Goal: Information Seeking & Learning: Check status

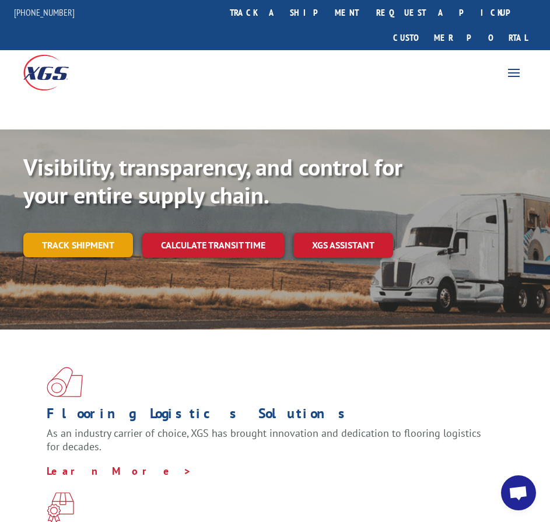
click at [78, 233] on link "Track shipment" at bounding box center [78, 245] width 110 height 24
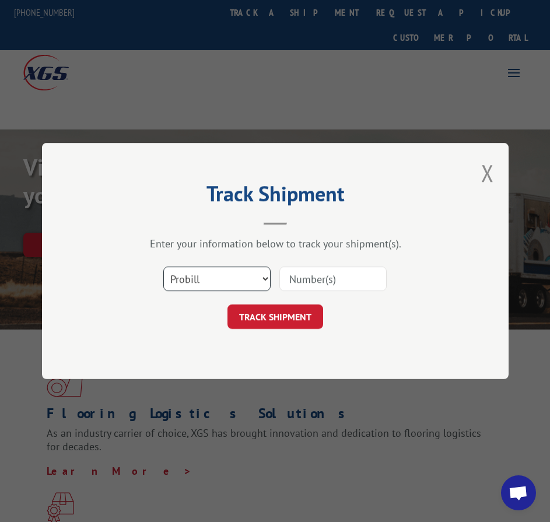
click at [203, 279] on select "Select category... Probill BOL PO" at bounding box center [216, 279] width 107 height 24
select select "bol"
click at [163, 267] on select "Select category... Probill BOL PO" at bounding box center [216, 279] width 107 height 24
click at [291, 278] on input at bounding box center [332, 279] width 107 height 24
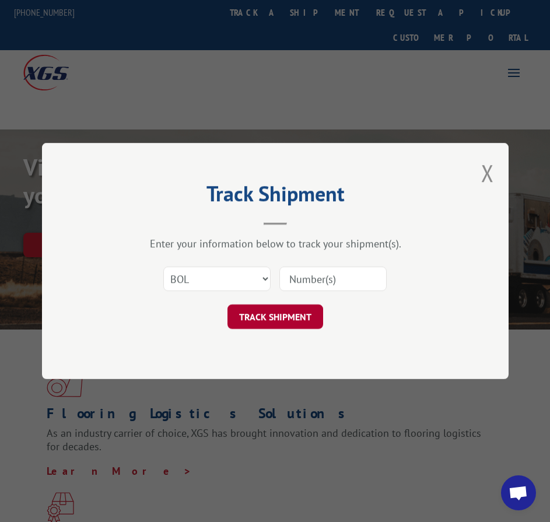
paste input "2880006"
type input "2880006"
click at [299, 314] on button "TRACK SHIPMENT" at bounding box center [275, 316] width 96 height 24
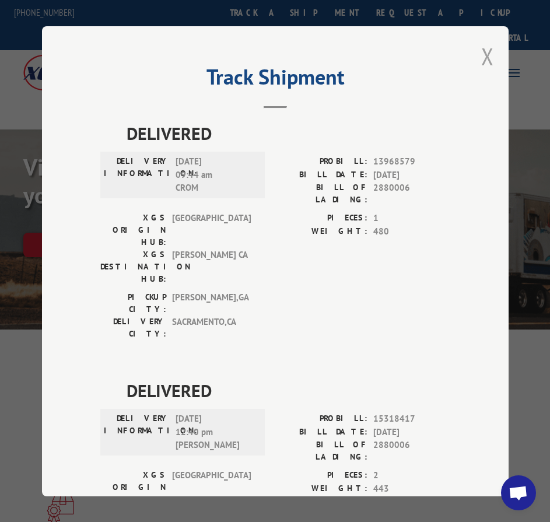
click at [488, 55] on button "Close modal" at bounding box center [487, 56] width 13 height 31
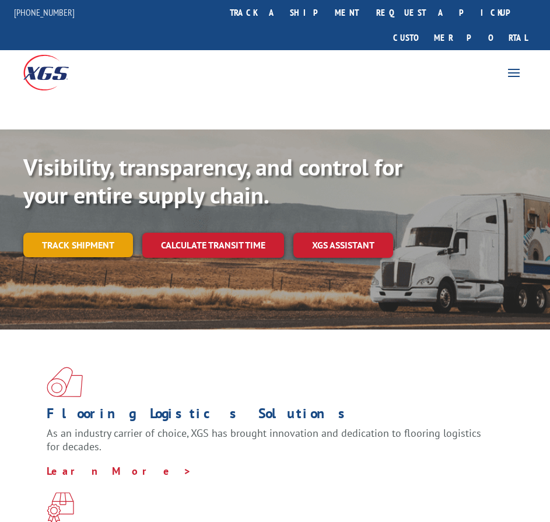
click at [97, 233] on link "Track shipment" at bounding box center [78, 245] width 110 height 24
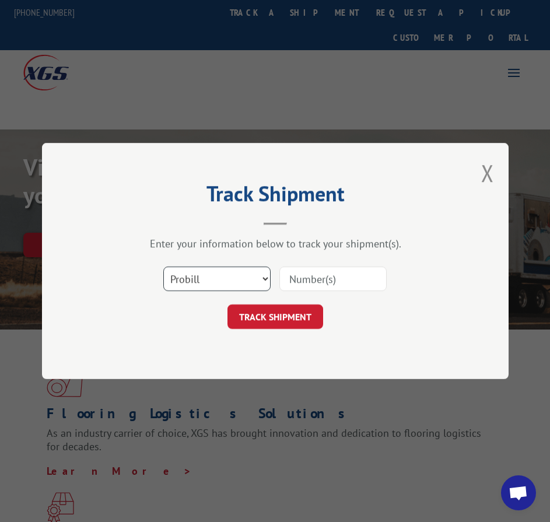
click at [229, 279] on select "Select category... Probill BOL PO" at bounding box center [216, 279] width 107 height 24
select select "bol"
click at [163, 267] on select "Select category... Probill BOL PO" at bounding box center [216, 279] width 107 height 24
click at [305, 282] on input at bounding box center [332, 279] width 107 height 24
paste input "5183308"
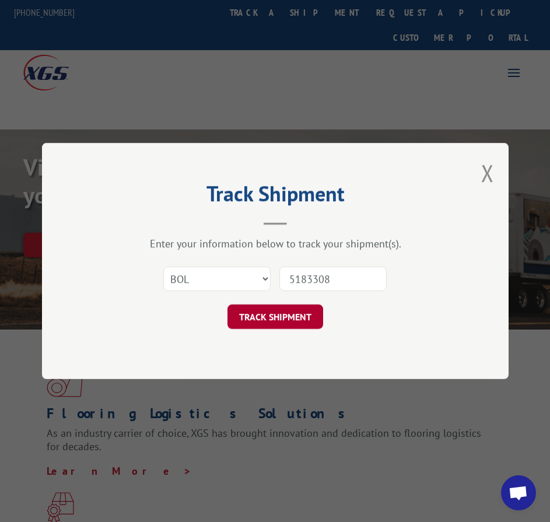
type input "5183308"
click at [282, 307] on button "TRACK SHIPMENT" at bounding box center [275, 316] width 96 height 24
